Goal: Check status: Check status

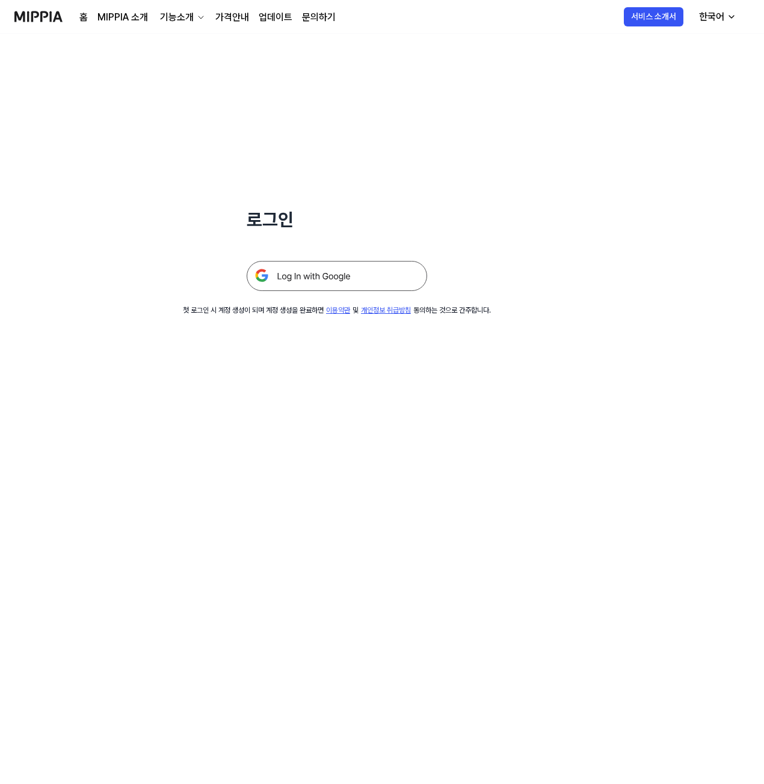
click at [325, 274] on img at bounding box center [336, 276] width 180 height 30
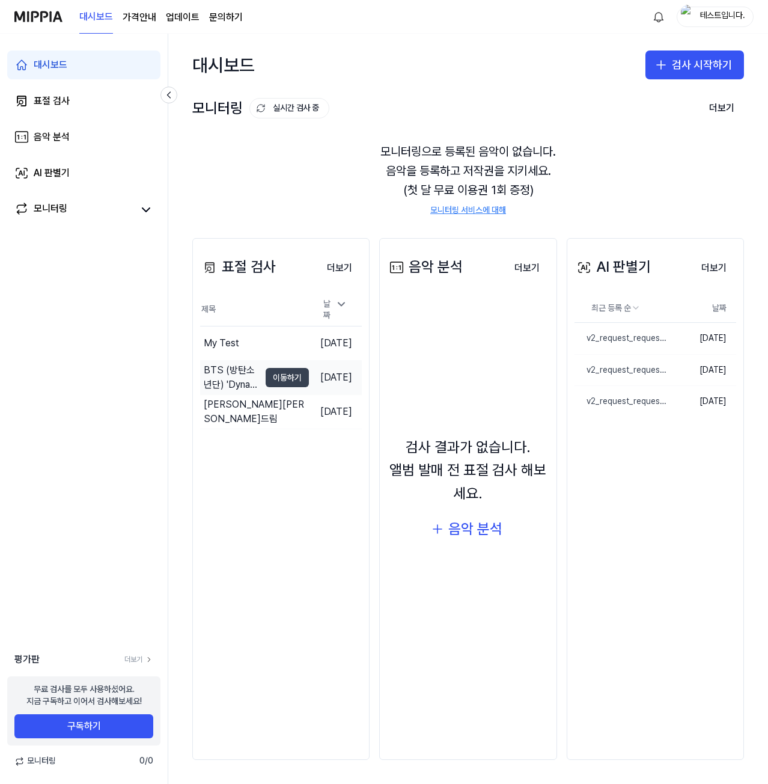
click at [267, 375] on button "이동하기" at bounding box center [287, 377] width 43 height 19
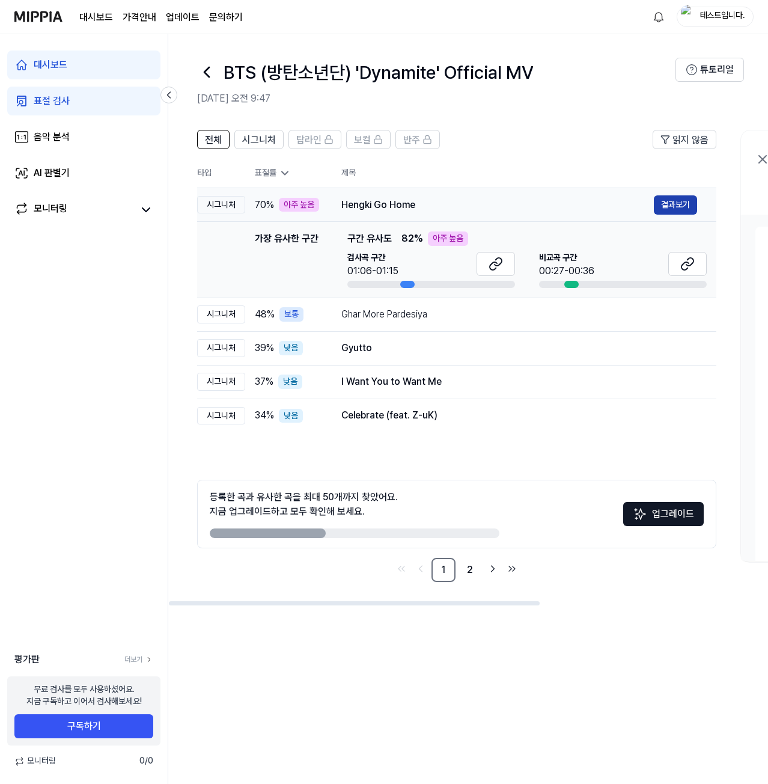
click at [670, 203] on button "결과보기" at bounding box center [675, 204] width 43 height 19
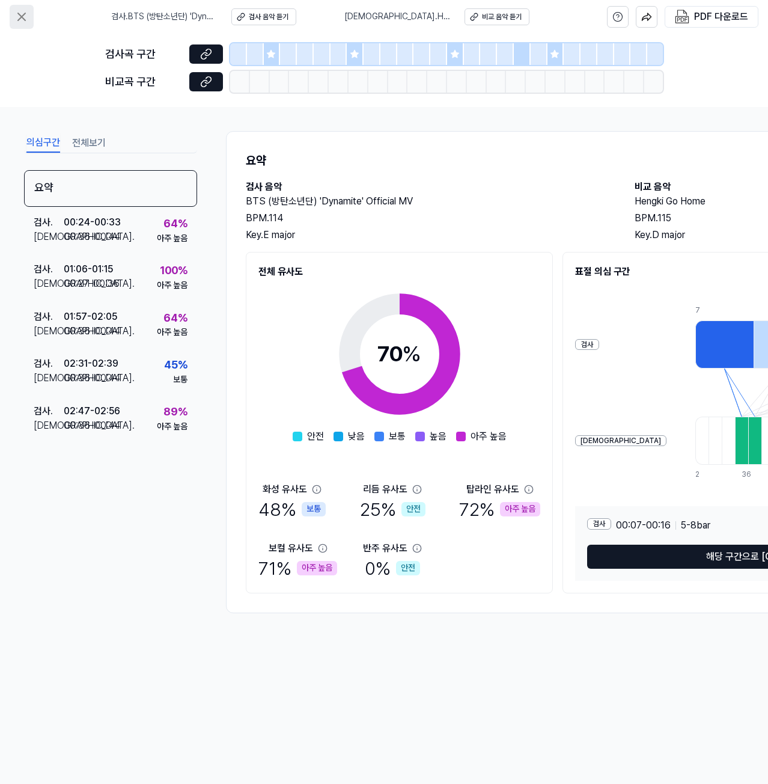
click at [19, 8] on button at bounding box center [22, 17] width 24 height 24
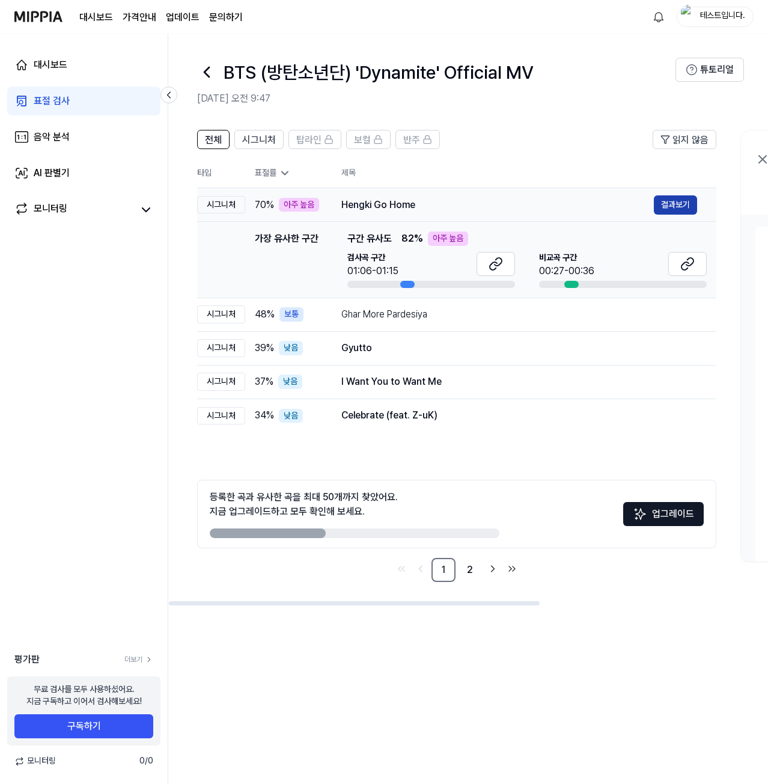
click at [681, 208] on button "결과보기" at bounding box center [675, 204] width 43 height 19
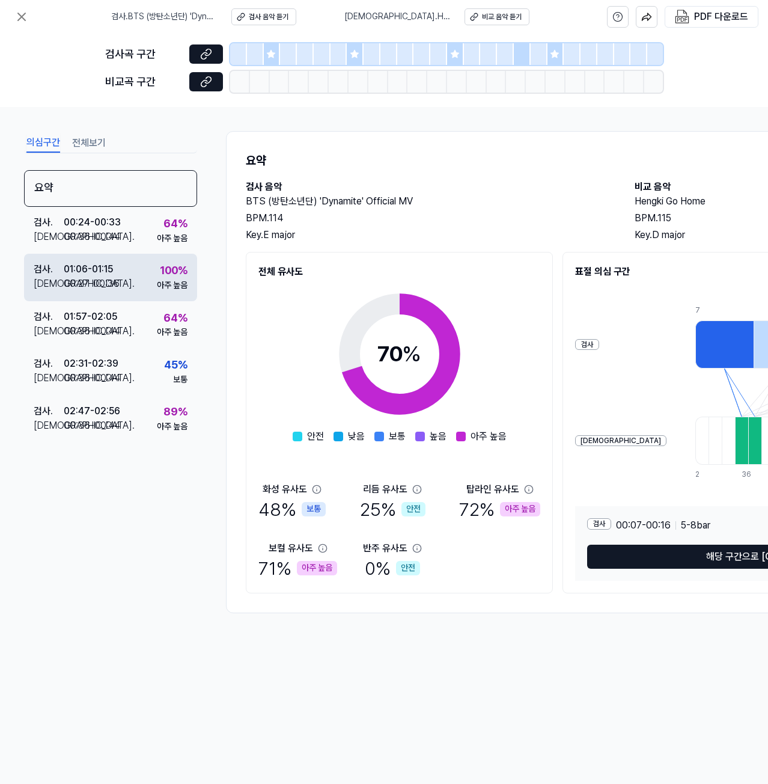
click at [141, 278] on div "검사 . 01:06 - 01:15 비교 . 00:27 - 00:36 100 % 아주 높음" at bounding box center [110, 277] width 173 height 47
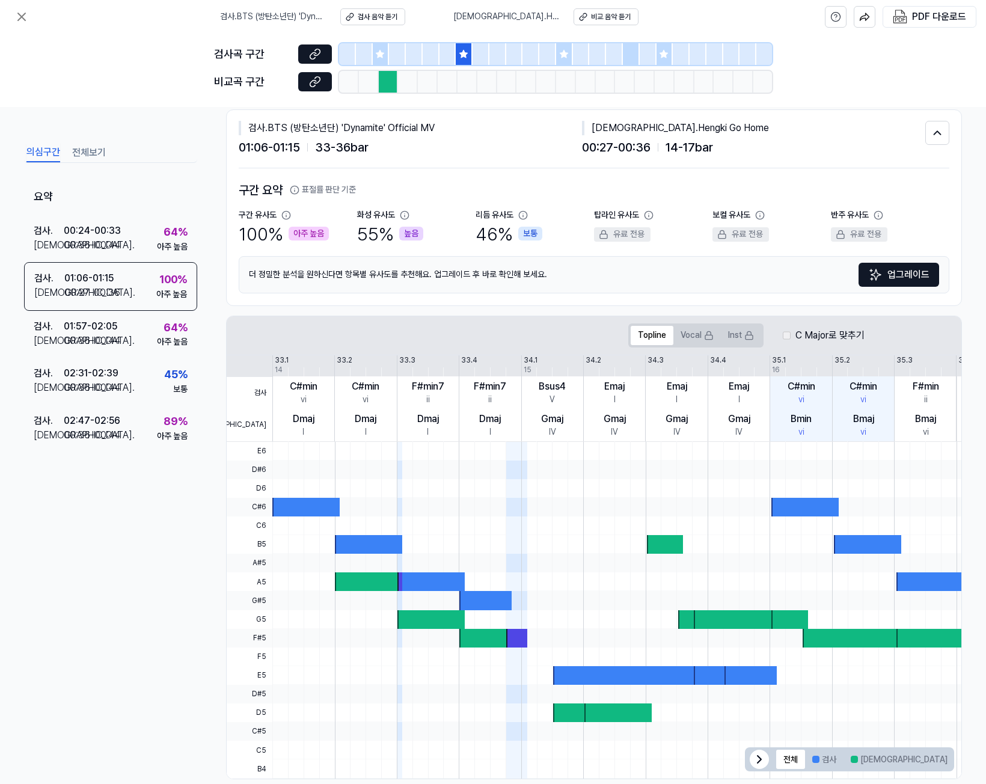
scroll to position [41, 0]
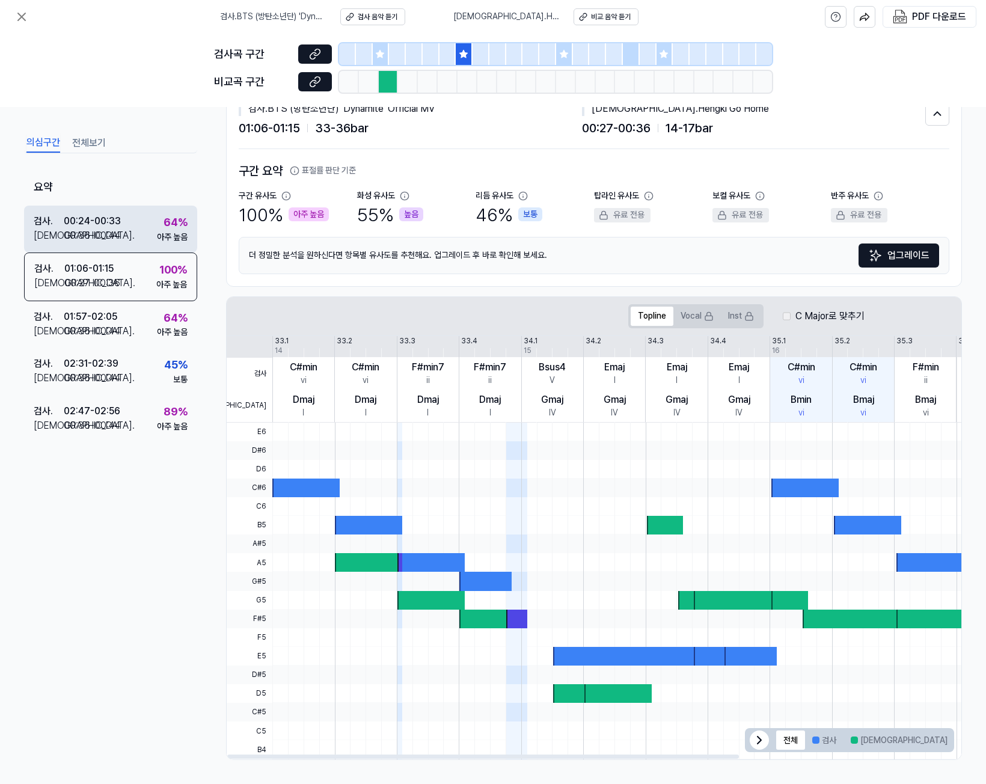
click at [117, 233] on div "00:36 - 00:44" at bounding box center [92, 235] width 57 height 14
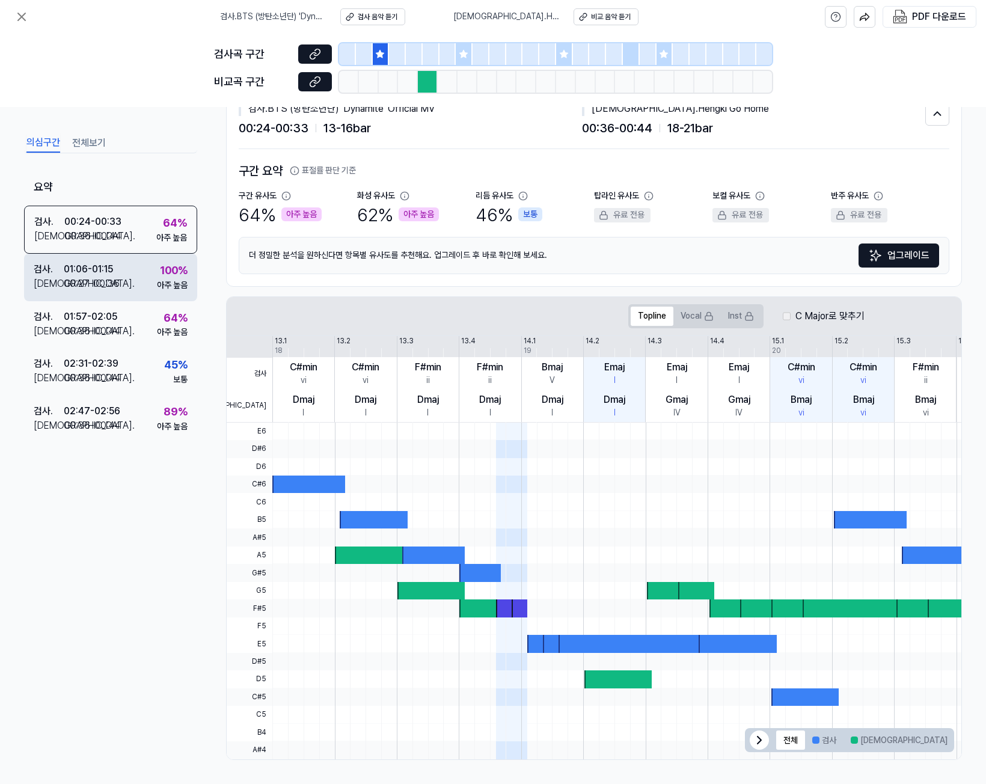
click at [120, 281] on div "검사 . 01:06 - 01:15 비교 . 00:27 - 00:36 100 % 아주 높음" at bounding box center [110, 277] width 173 height 47
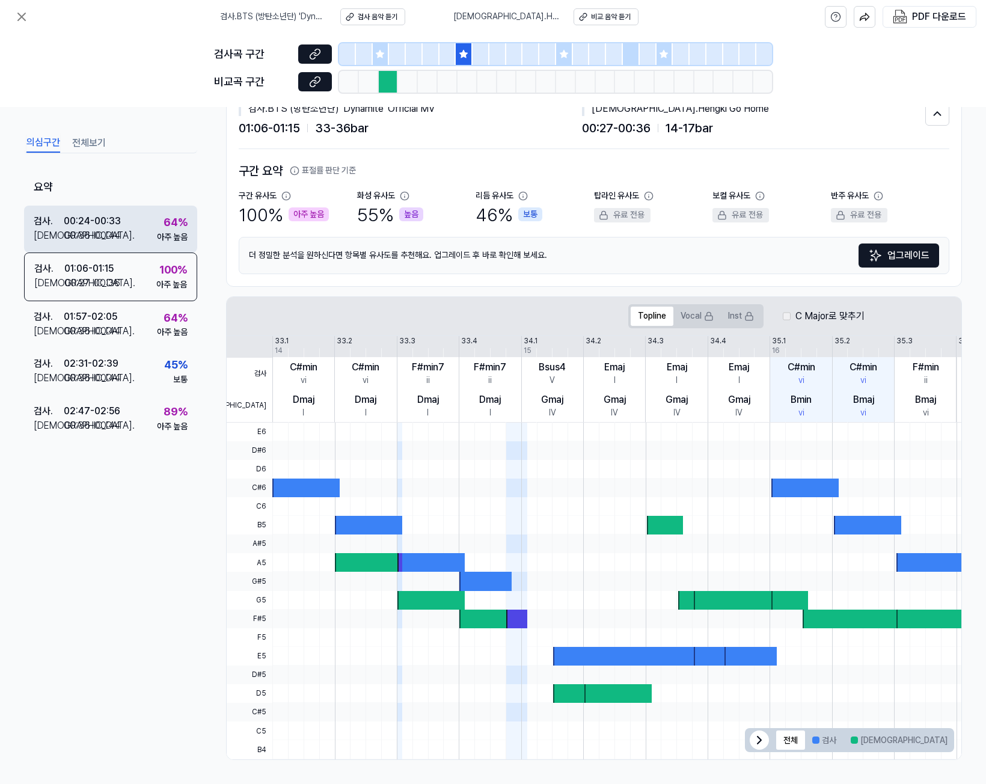
click at [142, 228] on div "검사 . 00:24 - 00:33 비교 . 00:36 - 00:44 64 % 아주 높음" at bounding box center [110, 228] width 173 height 47
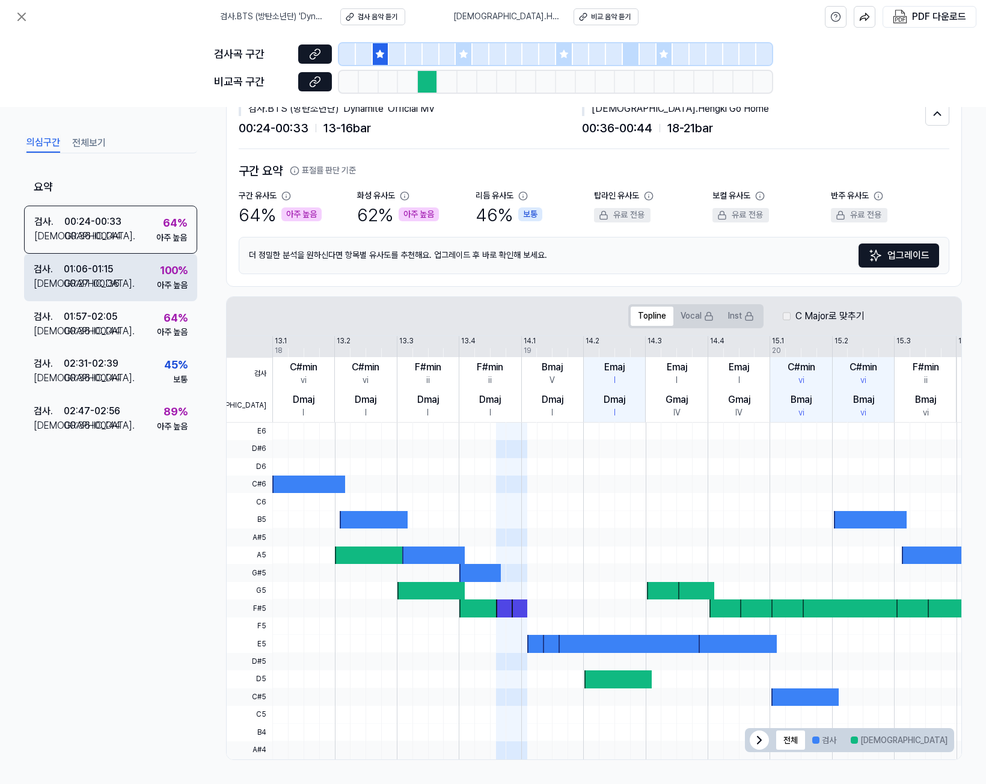
click at [124, 286] on div "검사 . 01:06 - 01:15 비교 . 00:27 - 00:36 100 % 아주 높음" at bounding box center [110, 277] width 173 height 47
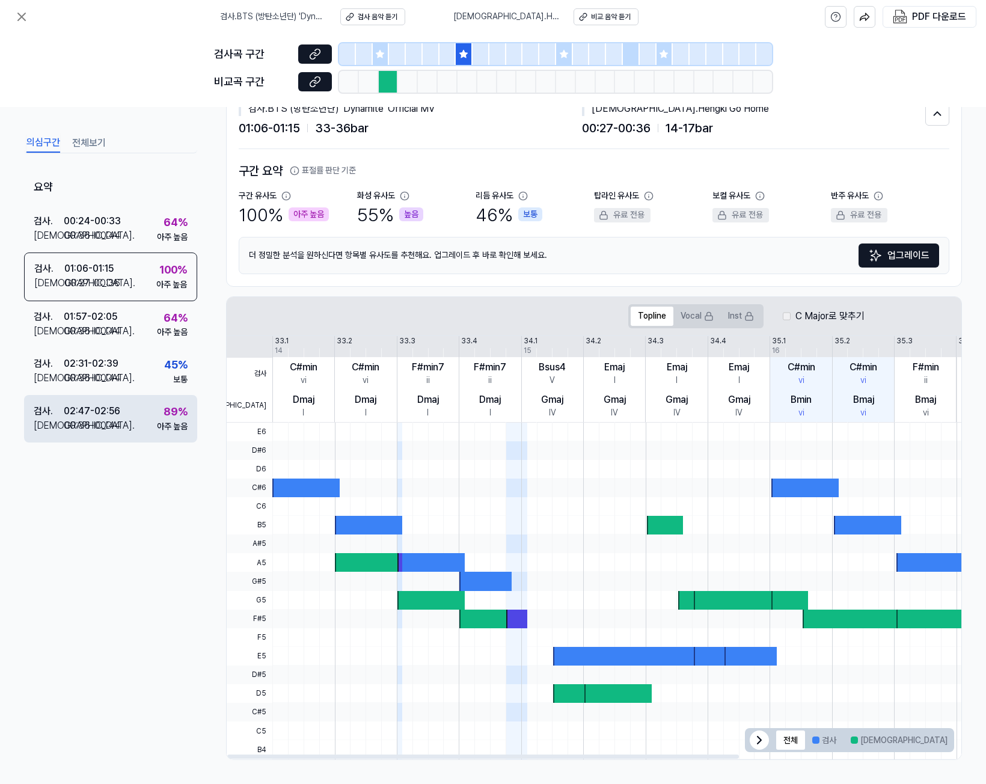
click at [111, 409] on div "02:47 - 02:56" at bounding box center [92, 410] width 57 height 14
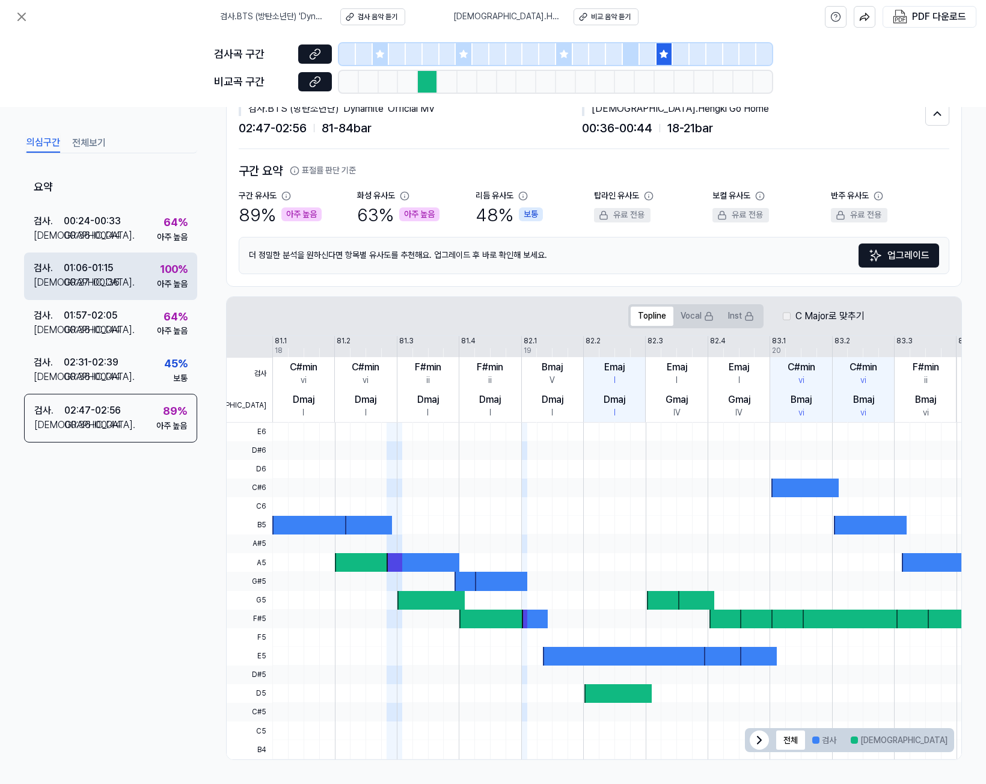
click at [136, 281] on div "검사 . 01:06 - 01:15 비교 . 00:27 - 00:36 100 % 아주 높음" at bounding box center [110, 276] width 173 height 47
